Goal: Information Seeking & Learning: Learn about a topic

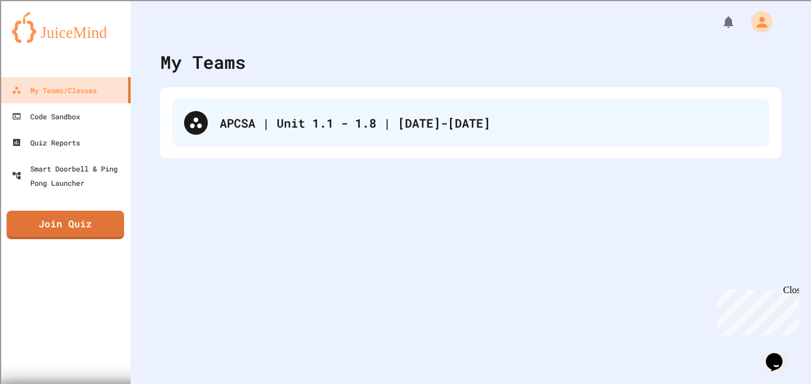
click at [312, 115] on div "APCSA | Unit 1.1 - 1.8 | [DATE]-[DATE]" at bounding box center [489, 123] width 538 height 18
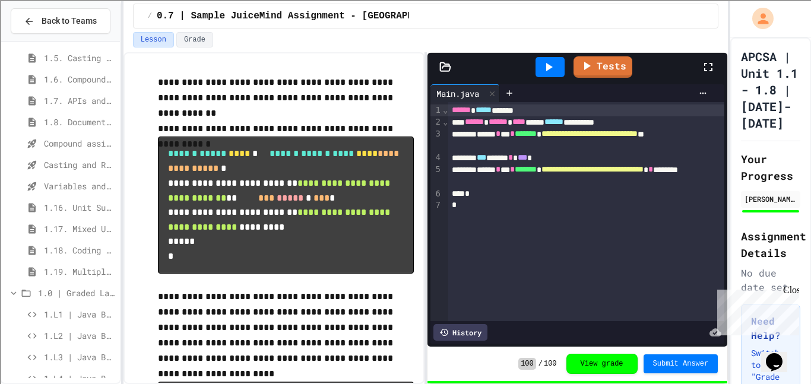
scroll to position [276, 0]
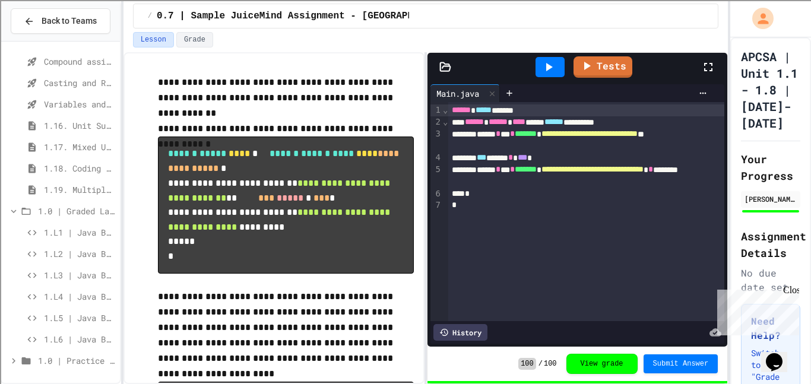
click at [62, 269] on span "1.L3 | Java Basics - Printing Code Lab" at bounding box center [79, 275] width 71 height 12
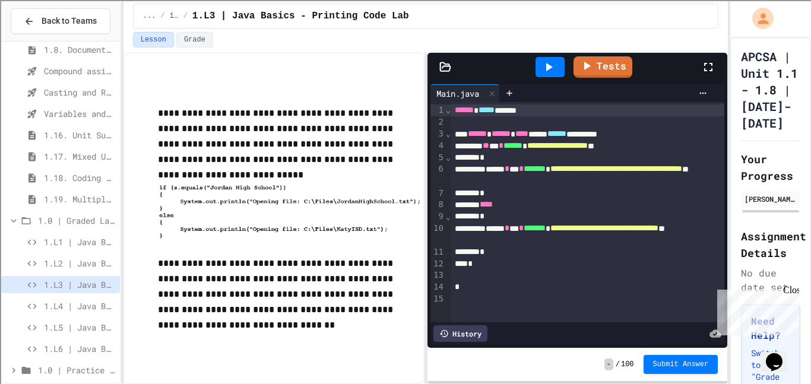
click at [72, 301] on span "1.L4 | Java Basics - Rectangle Lab" at bounding box center [79, 306] width 71 height 12
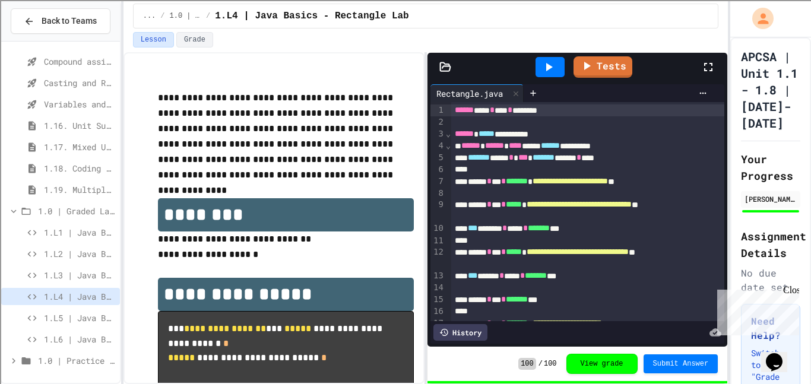
scroll to position [135, 0]
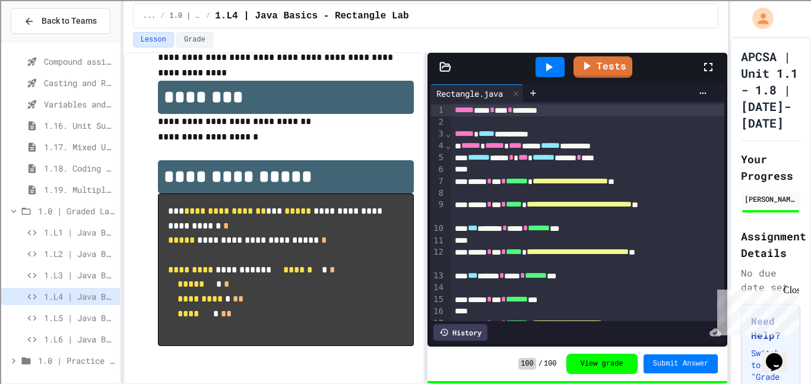
click at [70, 319] on span "1.L5 | Java Basics - Mixed Number Lab" at bounding box center [79, 318] width 71 height 12
